Goal: Use online tool/utility

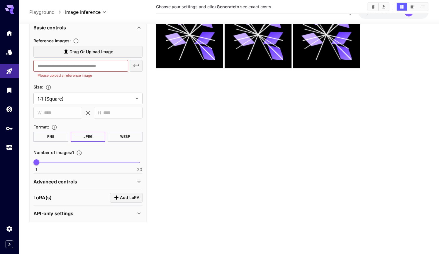
scroll to position [110, 0]
click at [126, 197] on span "Add LoRA" at bounding box center [130, 197] width 20 height 7
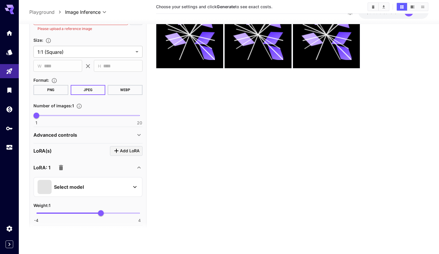
scroll to position [158, 0]
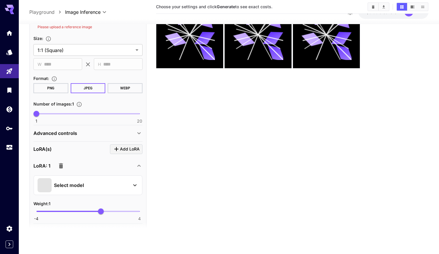
click at [100, 187] on div "Select model" at bounding box center [84, 185] width 92 height 14
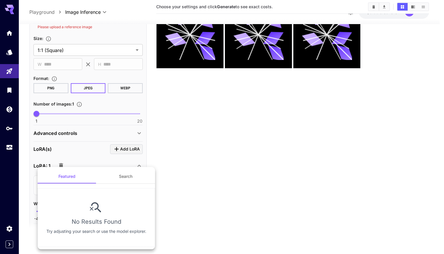
click at [125, 177] on button "Search" at bounding box center [125, 176] width 59 height 14
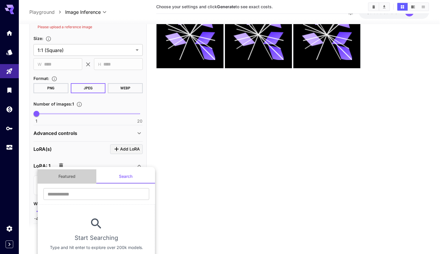
click at [69, 174] on button "Featured" at bounding box center [67, 176] width 59 height 14
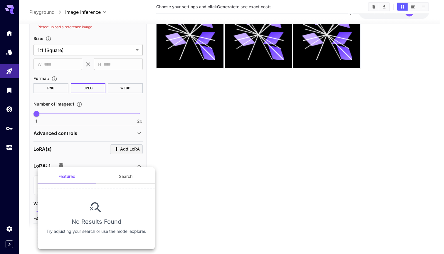
click at [232, 173] on div at bounding box center [222, 127] width 444 height 254
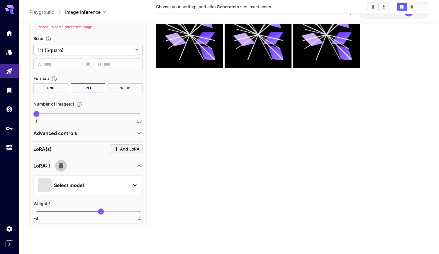
click at [61, 165] on icon "button" at bounding box center [61, 165] width 4 height 5
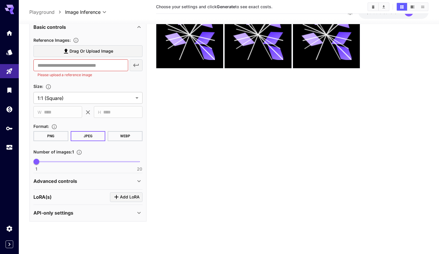
click at [103, 209] on div "API-only settings" at bounding box center [84, 212] width 102 height 7
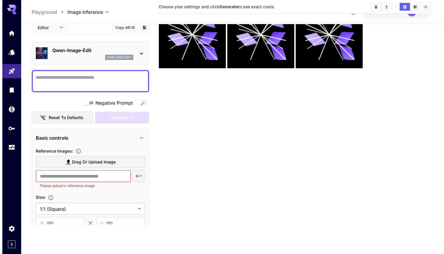
scroll to position [0, 0]
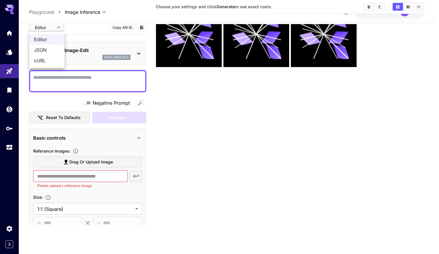
click at [56, 30] on body "**********" at bounding box center [219, 104] width 439 height 300
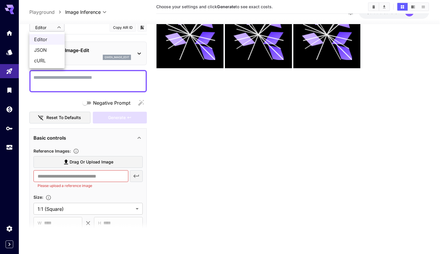
click at [44, 11] on div at bounding box center [222, 127] width 444 height 254
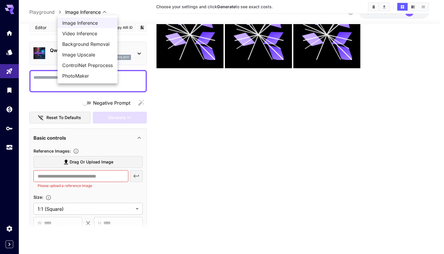
click at [103, 11] on body "**********" at bounding box center [222, 104] width 444 height 300
click at [90, 67] on span "ControlNet Preprocess" at bounding box center [87, 65] width 50 height 7
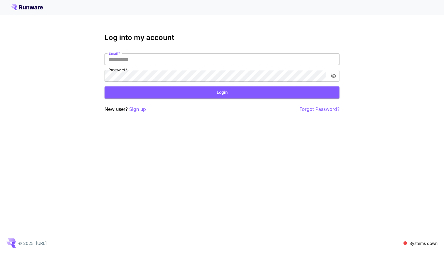
type input "**********"
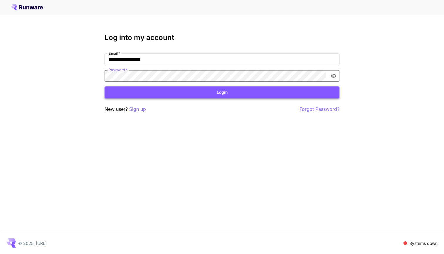
click at [146, 92] on button "Login" at bounding box center [221, 92] width 235 height 12
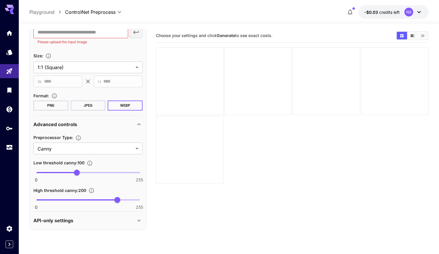
scroll to position [82, 0]
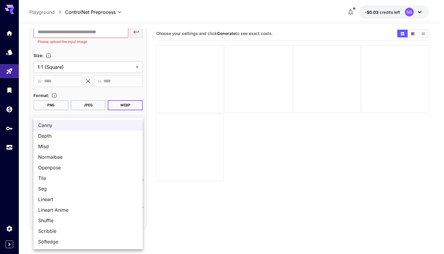
click at [77, 147] on body "**********" at bounding box center [222, 148] width 444 height 300
click at [55, 232] on span "Scribble" at bounding box center [88, 230] width 100 height 7
type input "********"
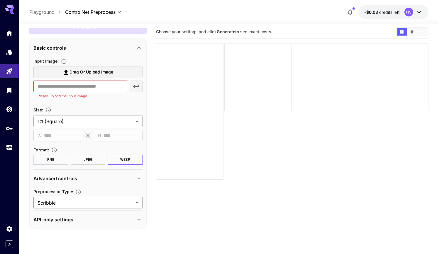
scroll to position [27, 0]
click at [88, 213] on div "API-only settings" at bounding box center [87, 220] width 109 height 14
click at [78, 195] on p "Preprocessor Type :" at bounding box center [58, 191] width 50 height 7
click at [78, 194] on icon "The preprocessor to be used." at bounding box center [78, 192] width 5 height 5
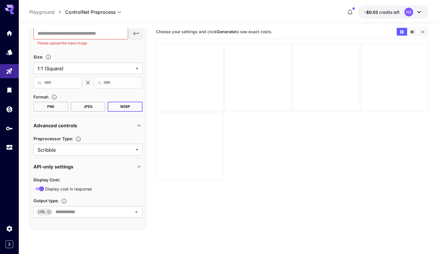
scroll to position [80, 0]
click at [114, 167] on div "API-only settings" at bounding box center [84, 166] width 102 height 7
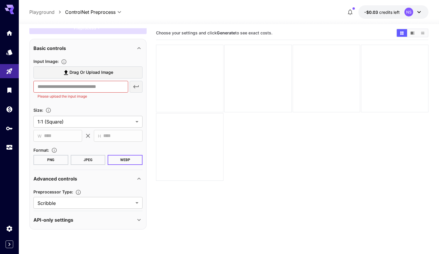
scroll to position [27, 0]
